Goal: Information Seeking & Learning: Learn about a topic

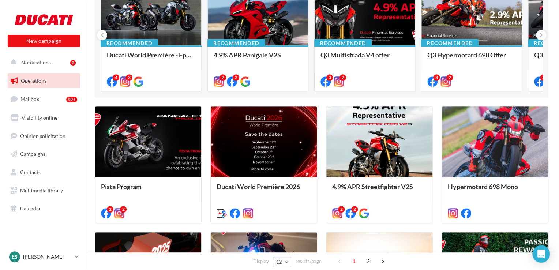
scroll to position [110, 0]
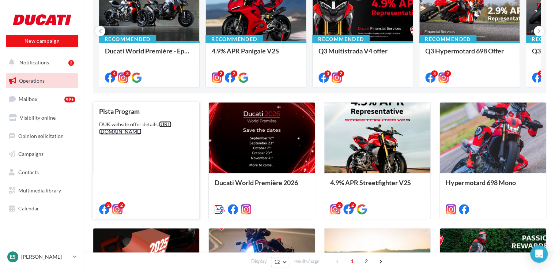
click at [141, 135] on link "[URL][DOMAIN_NAME]" at bounding box center [135, 128] width 72 height 14
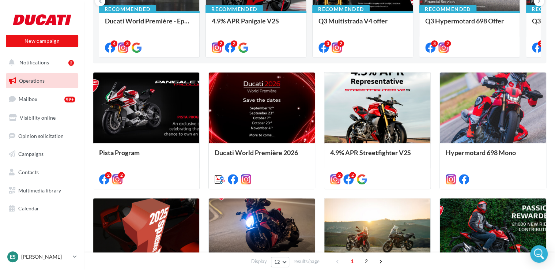
scroll to position [37, 0]
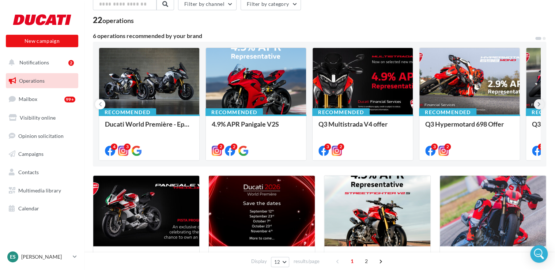
click at [542, 104] on button at bounding box center [539, 104] width 10 height 10
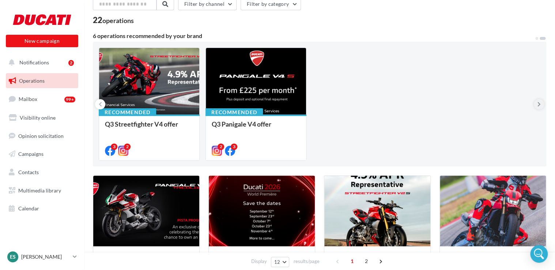
click at [542, 104] on button at bounding box center [539, 104] width 10 height 10
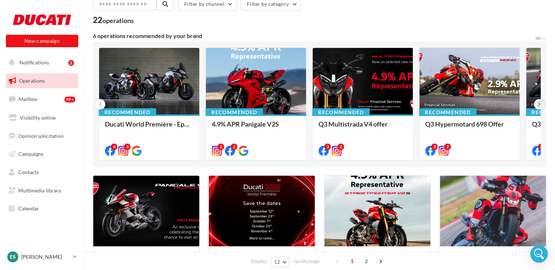
click at [542, 104] on button at bounding box center [539, 104] width 10 height 10
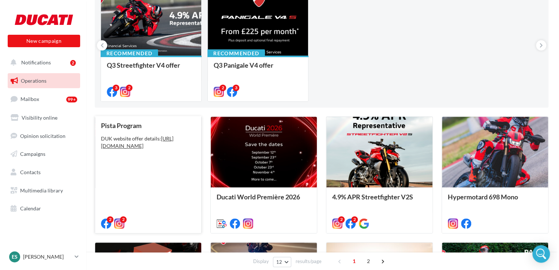
scroll to position [146, 0]
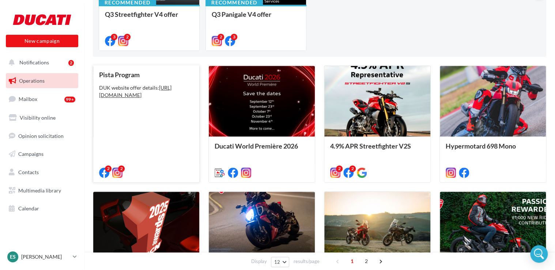
click at [150, 99] on div "DUK website offer details: [URL][DOMAIN_NAME]" at bounding box center [146, 91] width 94 height 15
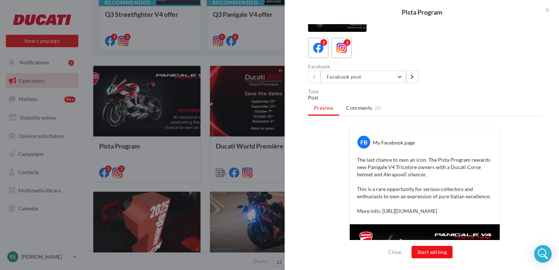
scroll to position [73, 0]
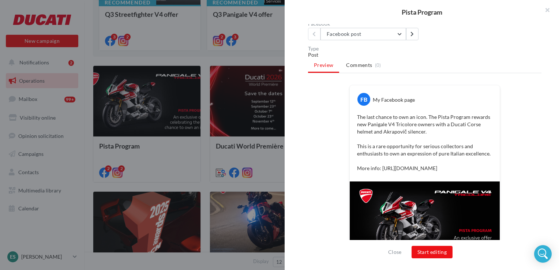
click at [422, 170] on p "The last chance to own an icon. The Pista Program rewards new Panigale V4 Trico…" at bounding box center [424, 142] width 135 height 59
drag, startPoint x: 422, startPoint y: 170, endPoint x: 486, endPoint y: 178, distance: 64.1
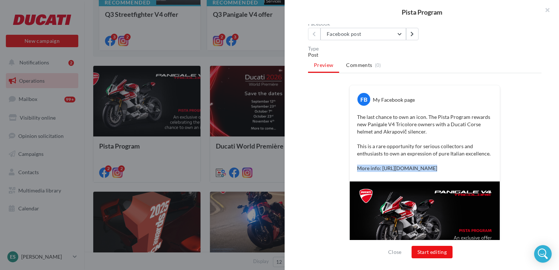
click at [486, 172] on p "The last chance to own an icon. The Pista Program rewards new Panigale V4 Trico…" at bounding box center [424, 142] width 135 height 59
click at [483, 172] on p "The last chance to own an icon. The Pista Program rewards new Panigale V4 Trico…" at bounding box center [424, 142] width 135 height 59
